Goal: Use online tool/utility: Utilize a website feature to perform a specific function

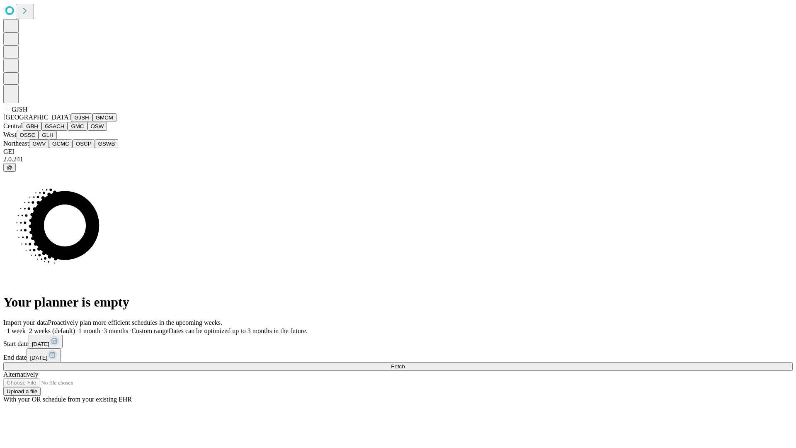
click at [71, 122] on button "GJSH" at bounding box center [82, 117] width 22 height 9
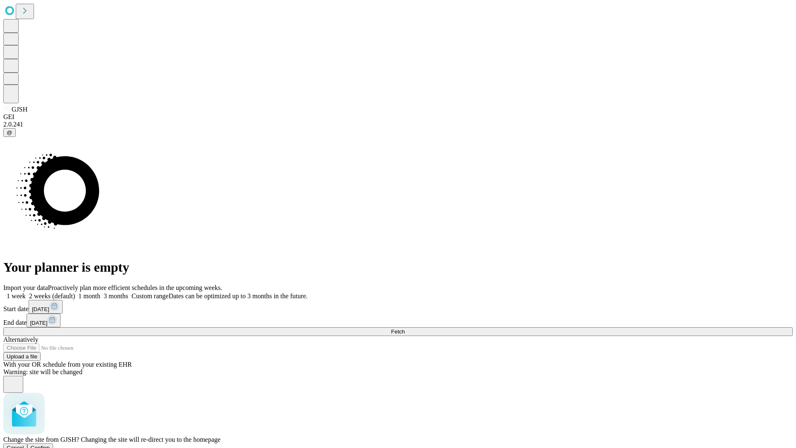
click at [50, 444] on span "Confirm" at bounding box center [40, 447] width 19 height 6
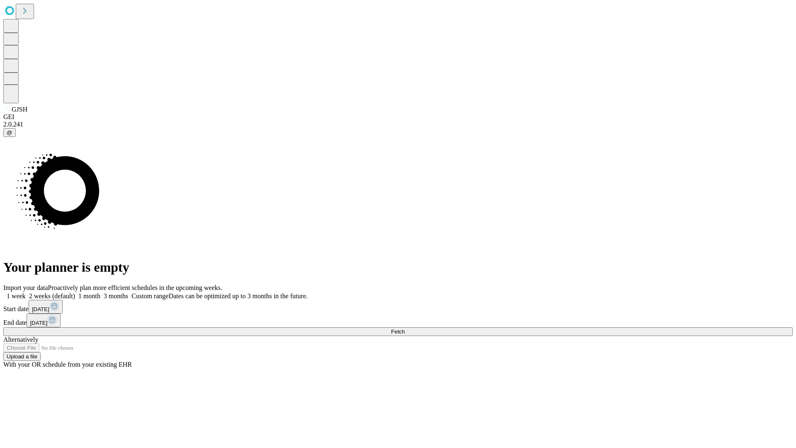
click at [100, 292] on label "1 month" at bounding box center [87, 295] width 25 height 7
click at [405, 328] on span "Fetch" at bounding box center [398, 331] width 14 height 6
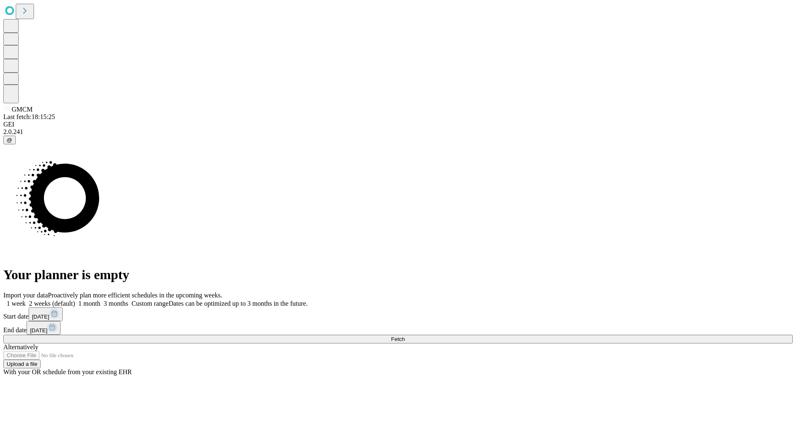
click at [405, 336] on span "Fetch" at bounding box center [398, 339] width 14 height 6
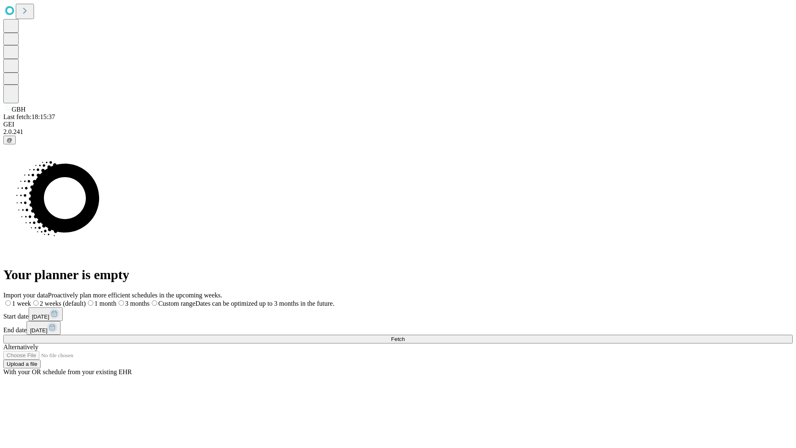
click at [116, 300] on label "1 month" at bounding box center [101, 303] width 31 height 7
click at [405, 336] on span "Fetch" at bounding box center [398, 339] width 14 height 6
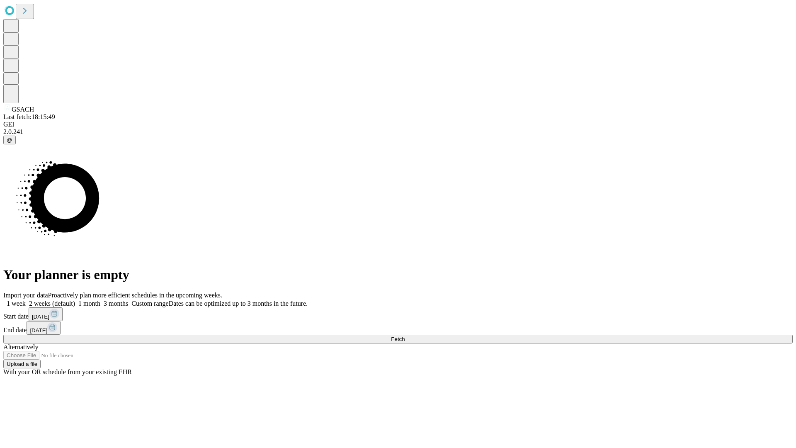
click at [100, 300] on label "1 month" at bounding box center [87, 303] width 25 height 7
click at [405, 336] on span "Fetch" at bounding box center [398, 339] width 14 height 6
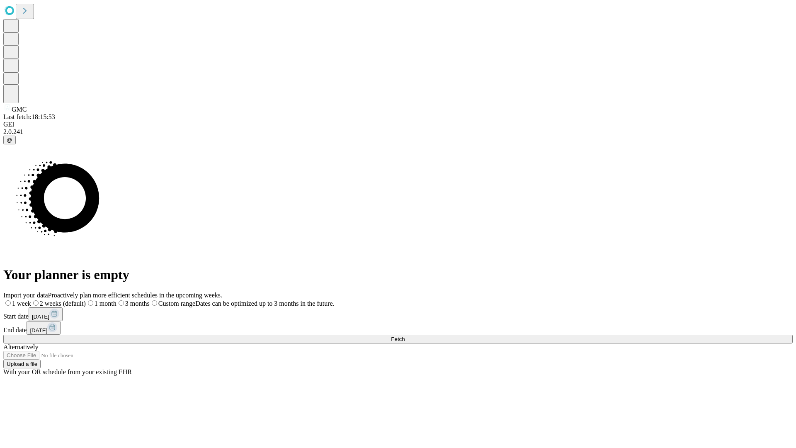
click at [116, 300] on label "1 month" at bounding box center [101, 303] width 31 height 7
click at [405, 336] on span "Fetch" at bounding box center [398, 339] width 14 height 6
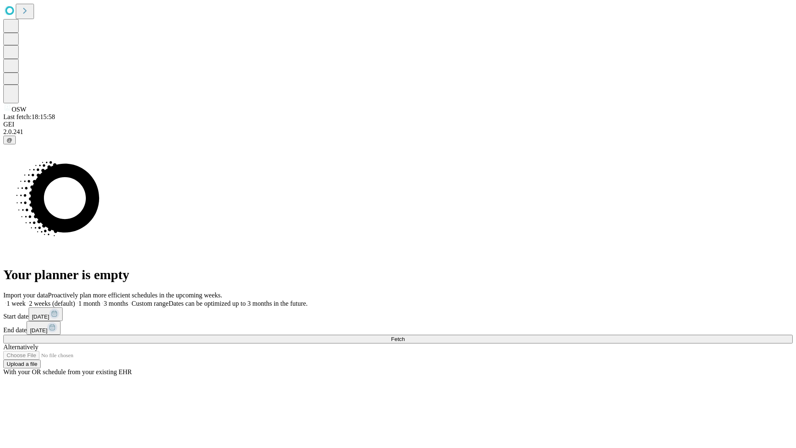
click at [405, 336] on span "Fetch" at bounding box center [398, 339] width 14 height 6
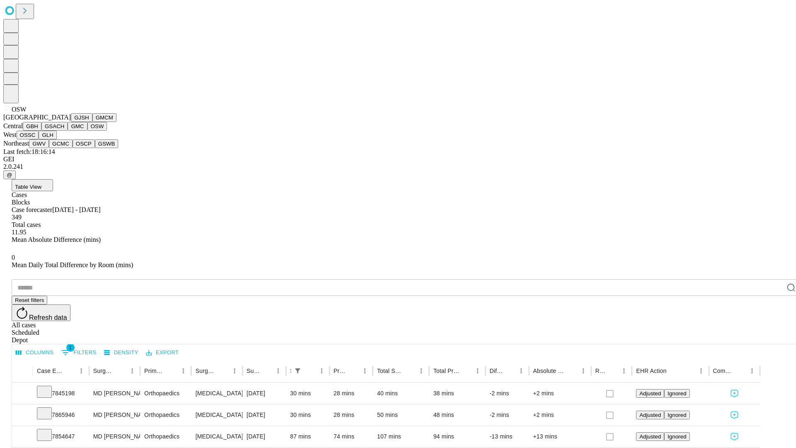
click at [39, 139] on button "OSSC" at bounding box center [28, 135] width 22 height 9
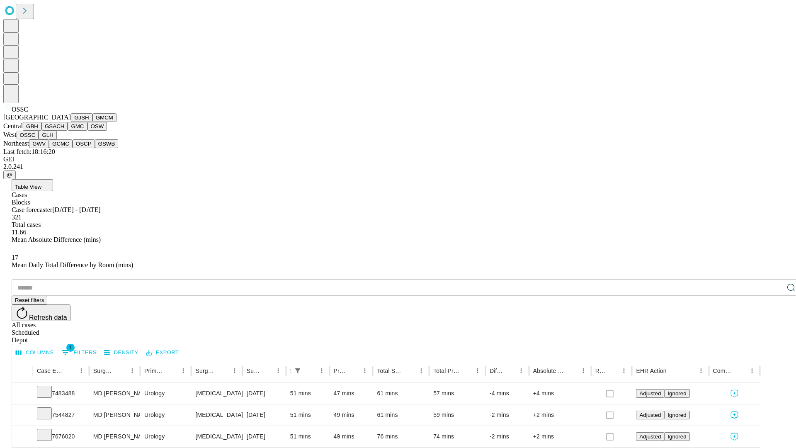
click at [56, 139] on button "GLH" at bounding box center [48, 135] width 18 height 9
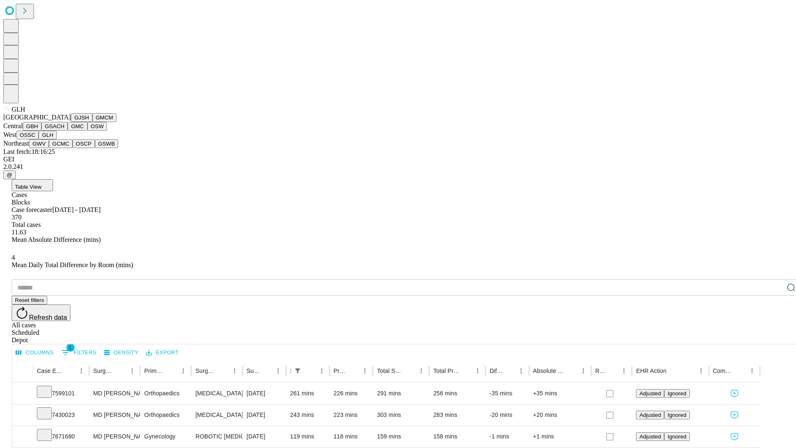
click at [49, 148] on button "GWV" at bounding box center [39, 143] width 20 height 9
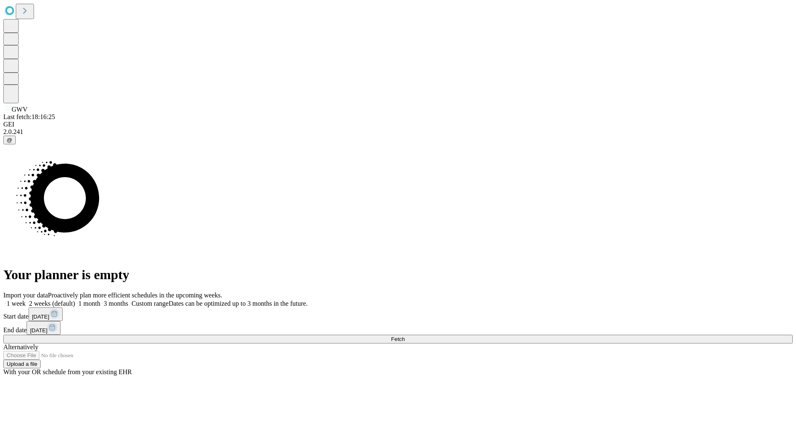
click at [100, 300] on label "1 month" at bounding box center [87, 303] width 25 height 7
click at [405, 336] on span "Fetch" at bounding box center [398, 339] width 14 height 6
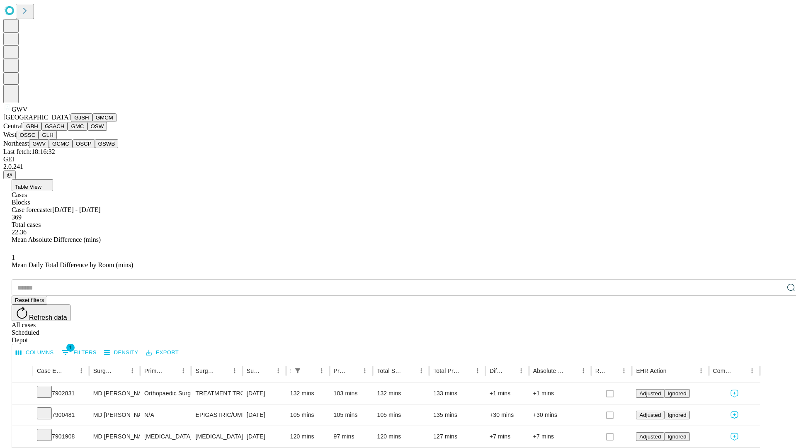
click at [64, 148] on button "GCMC" at bounding box center [61, 143] width 24 height 9
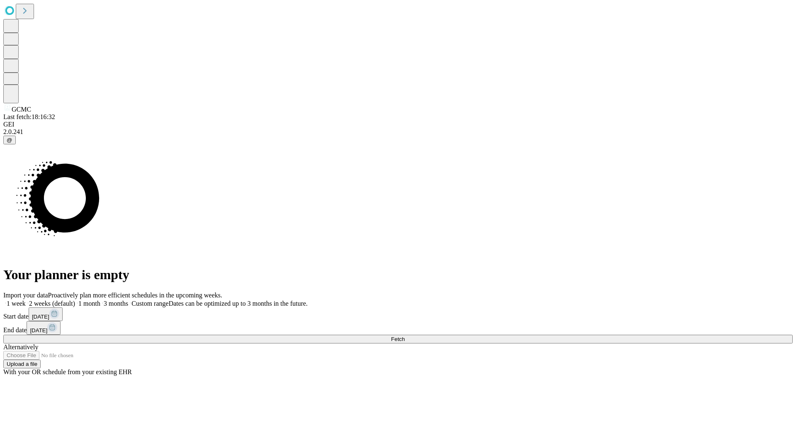
click at [100, 300] on label "1 month" at bounding box center [87, 303] width 25 height 7
click at [405, 336] on span "Fetch" at bounding box center [398, 339] width 14 height 6
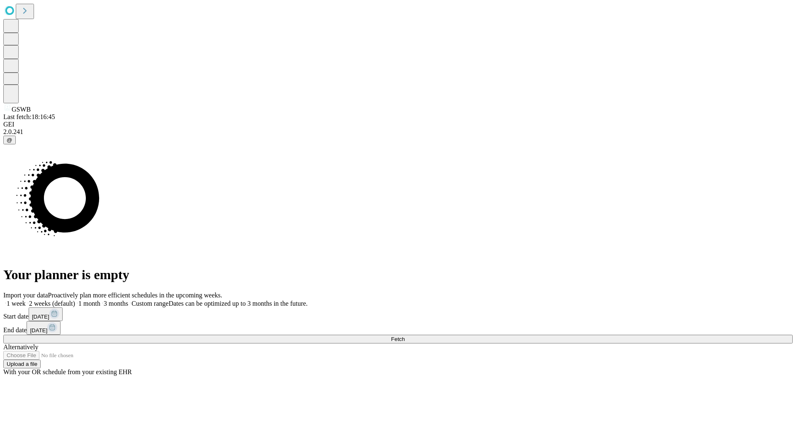
click at [405, 336] on span "Fetch" at bounding box center [398, 339] width 14 height 6
